Goal: Navigation & Orientation: Find specific page/section

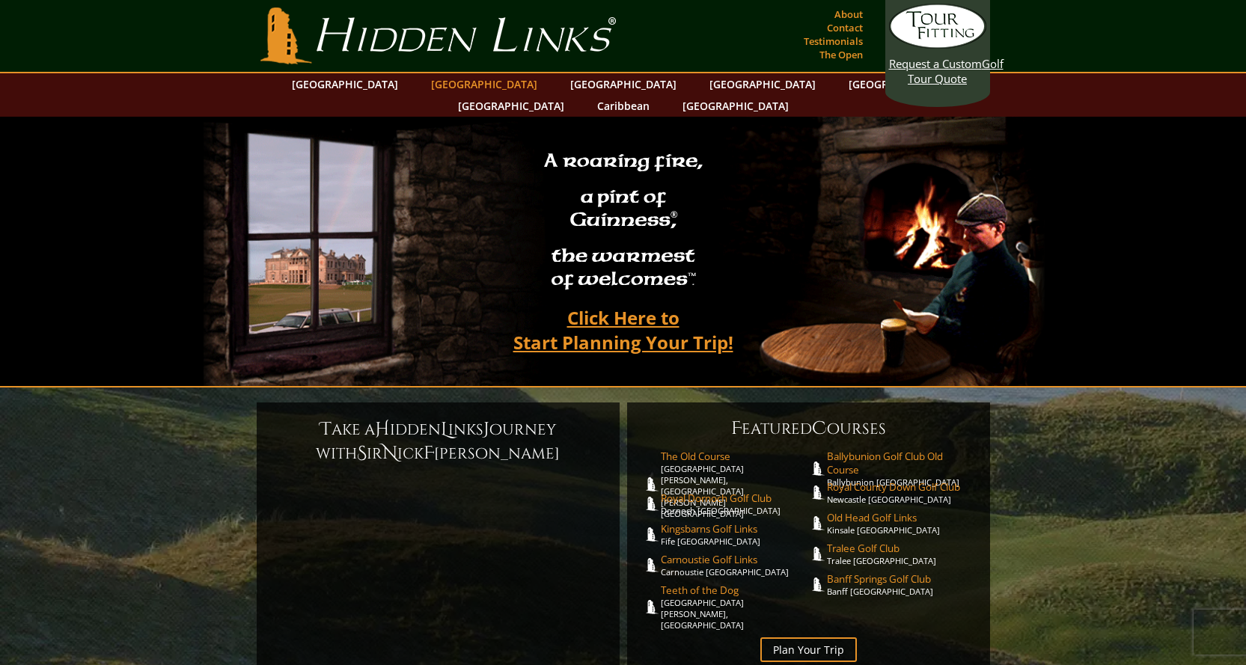
click at [466, 83] on link "[GEOGRAPHIC_DATA]" at bounding box center [484, 84] width 121 height 22
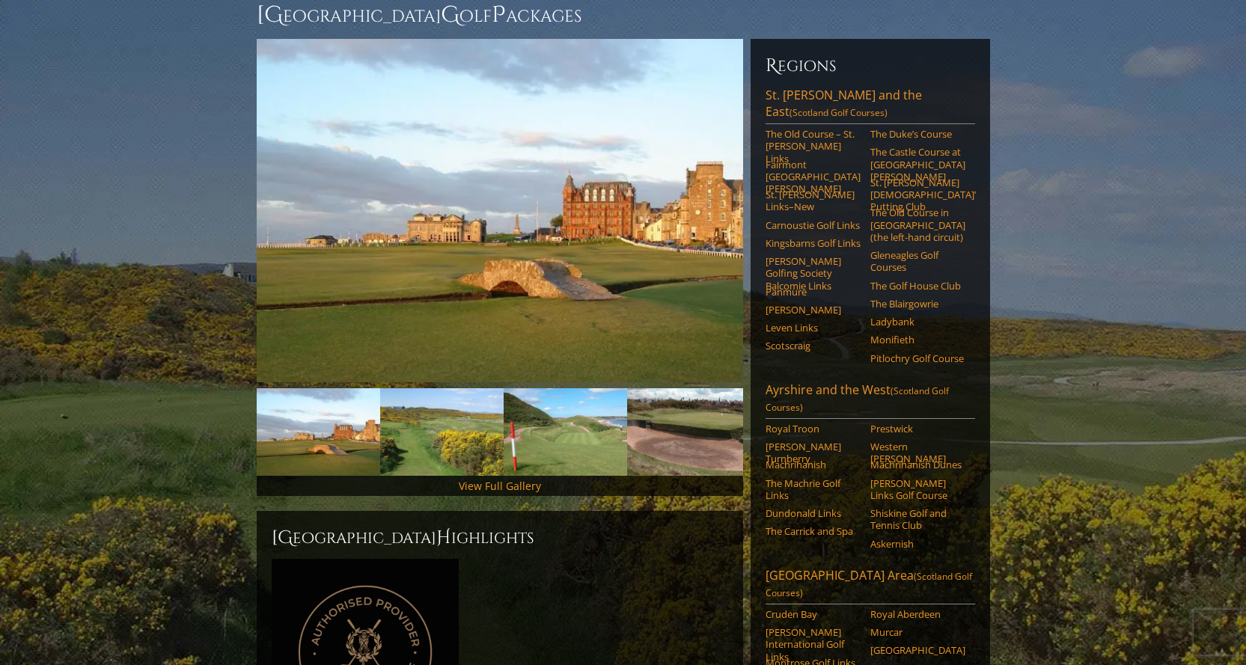
scroll to position [150, 0]
